Goal: Check status: Check status

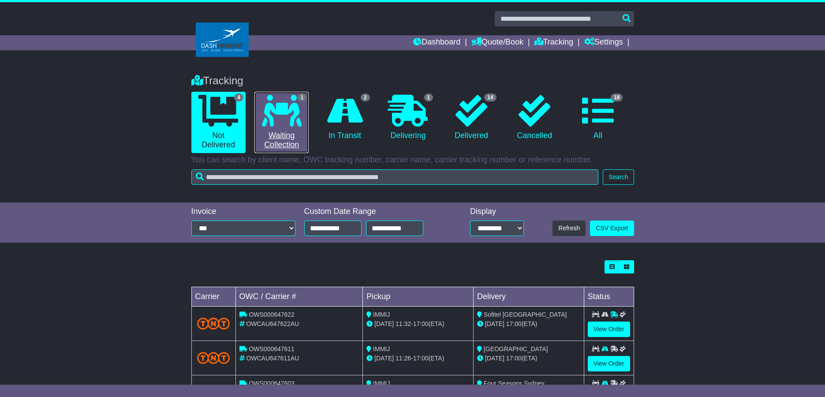
click at [287, 121] on icon at bounding box center [282, 111] width 40 height 32
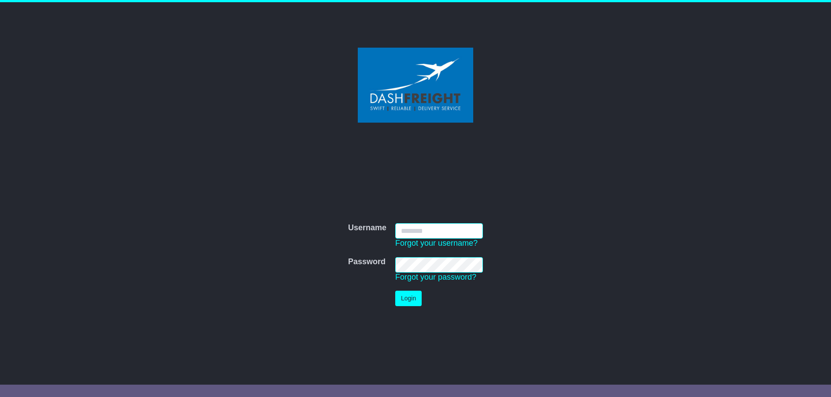
type input "**********"
click at [405, 298] on button "Login" at bounding box center [408, 298] width 26 height 15
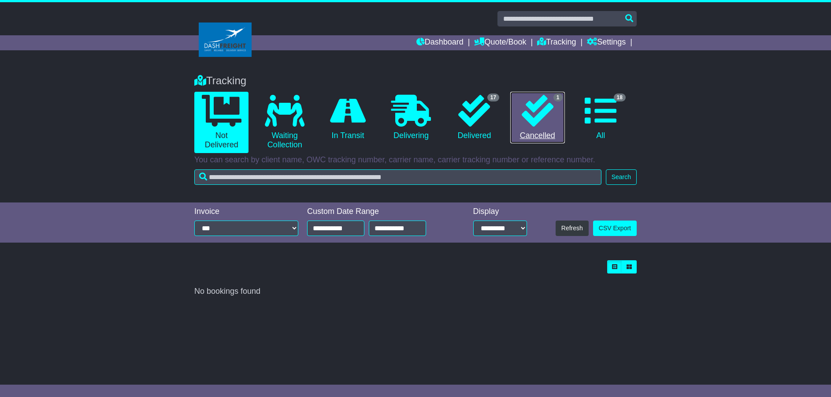
click at [526, 119] on icon at bounding box center [538, 111] width 32 height 32
